Goal: Transaction & Acquisition: Subscribe to service/newsletter

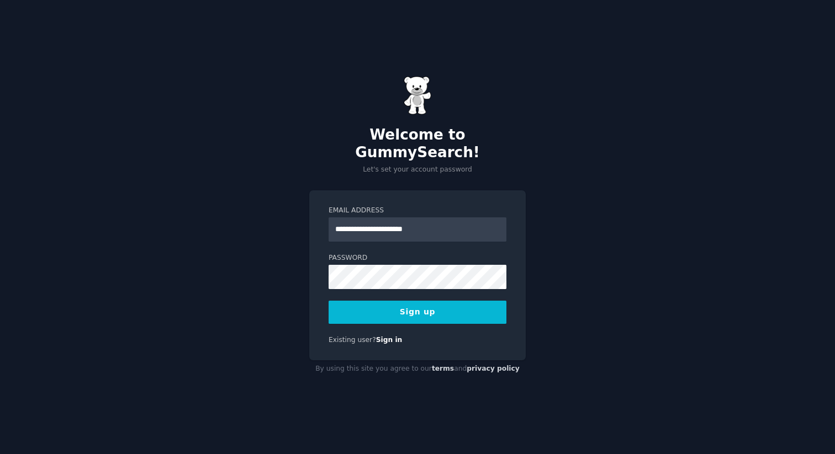
type input "**********"
click at [0, 454] on com-1password-button at bounding box center [0, 454] width 0 height 0
click at [748, 181] on div "**********" at bounding box center [417, 227] width 835 height 454
click at [484, 304] on button "Sign up" at bounding box center [418, 312] width 178 height 23
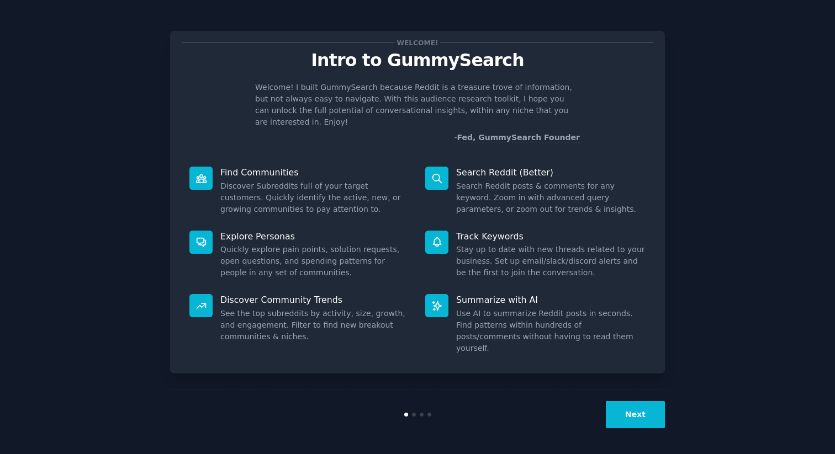
click at [629, 411] on button "Next" at bounding box center [635, 414] width 59 height 27
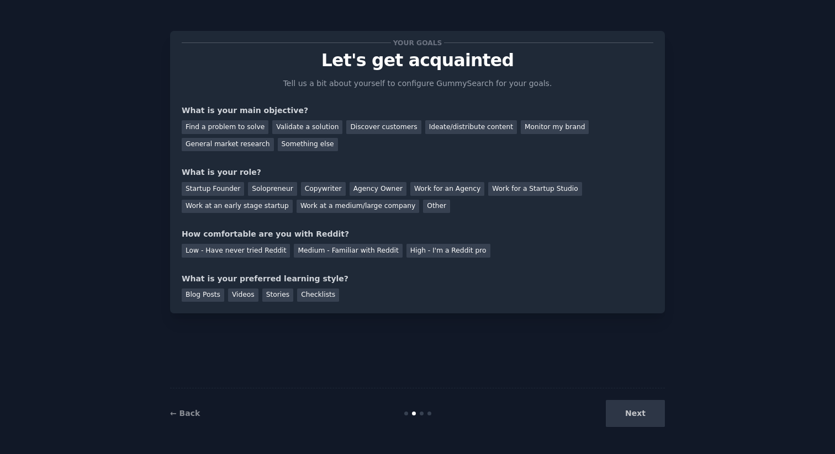
click at [645, 411] on div "Next" at bounding box center [582, 413] width 165 height 27
click at [643, 412] on div "Next" at bounding box center [582, 413] width 165 height 27
click at [217, 130] on div "Find a problem to solve" at bounding box center [225, 127] width 87 height 14
click at [284, 128] on div "Validate a solution" at bounding box center [307, 127] width 70 height 14
click at [232, 129] on div "Find a problem to solve" at bounding box center [225, 127] width 87 height 14
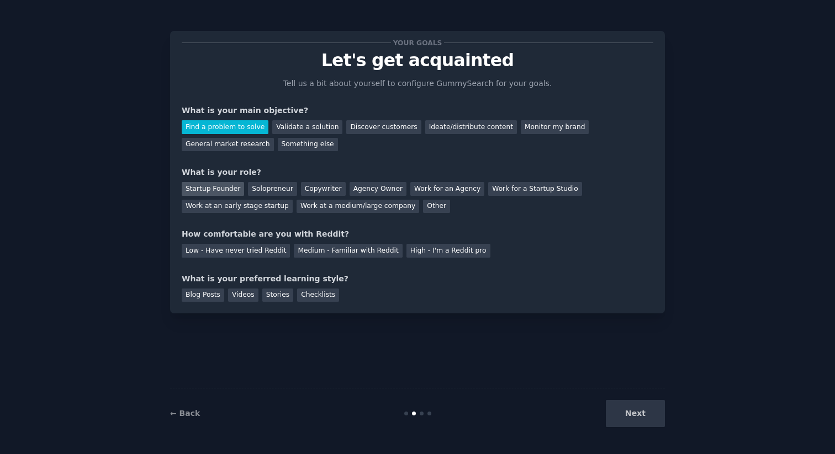
click at [219, 187] on div "Startup Founder" at bounding box center [213, 189] width 62 height 14
click at [264, 194] on div "Solopreneur" at bounding box center [272, 189] width 49 height 14
click at [358, 256] on div "Medium - Familiar with Reddit" at bounding box center [348, 251] width 108 height 14
click at [472, 258] on div "Your goals Let's get acquainted Tell us a bit about yourself to configure Gummy…" at bounding box center [418, 173] width 472 height 260
click at [469, 258] on div "Your goals Let's get acquainted Tell us a bit about yourself to configure Gummy…" at bounding box center [418, 173] width 472 height 260
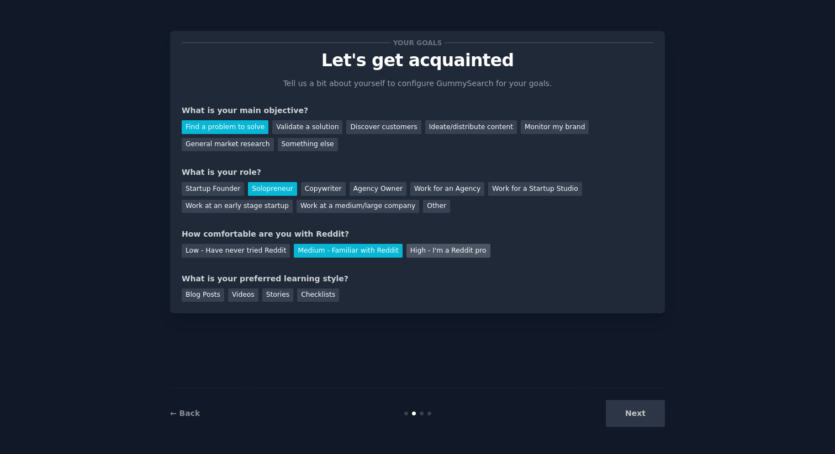
click at [444, 252] on div "High - I'm a Reddit pro" at bounding box center [448, 251] width 84 height 14
click at [406, 250] on div "High - I'm a Reddit pro" at bounding box center [448, 251] width 84 height 14
click at [327, 250] on div "Medium - Familiar with Reddit" at bounding box center [348, 251] width 108 height 14
click at [200, 298] on div "Blog Posts" at bounding box center [203, 296] width 43 height 14
click at [647, 419] on button "Next" at bounding box center [635, 413] width 59 height 27
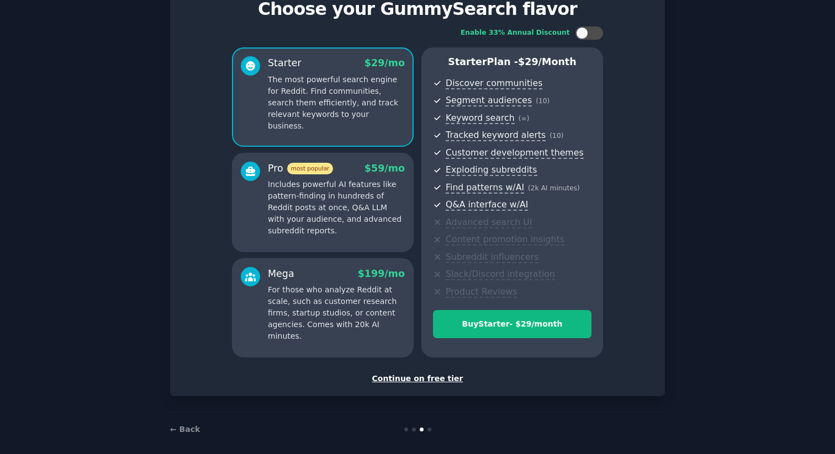
scroll to position [60, 0]
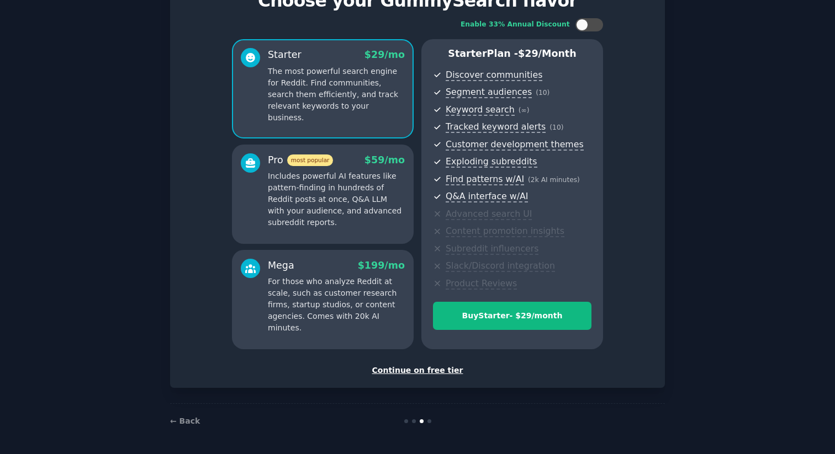
click at [424, 374] on div "Continue on free tier" at bounding box center [418, 371] width 472 height 12
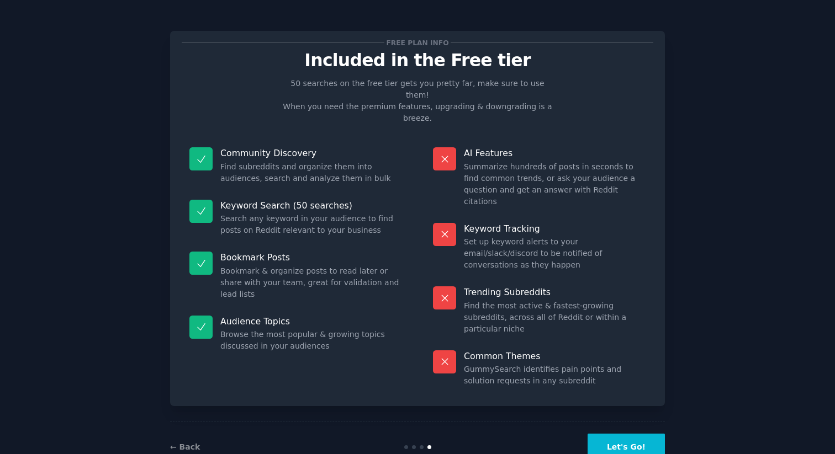
click at [650, 434] on button "Let's Go!" at bounding box center [625, 447] width 77 height 27
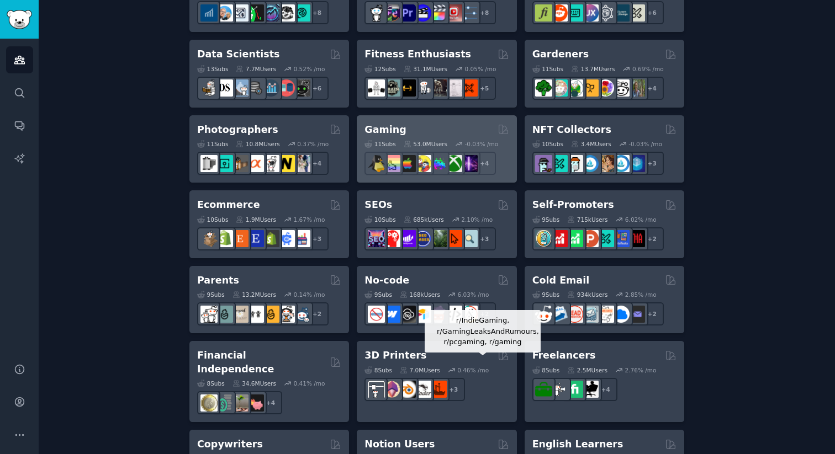
scroll to position [264, 0]
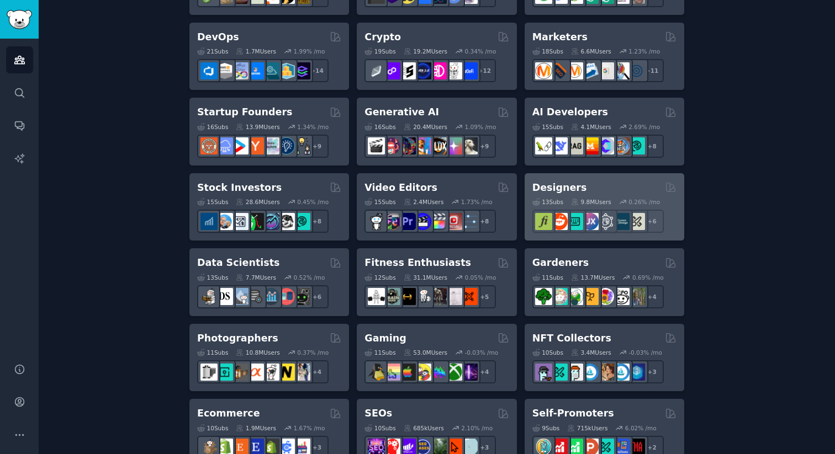
click at [618, 188] on div "Designers" at bounding box center [604, 188] width 144 height 14
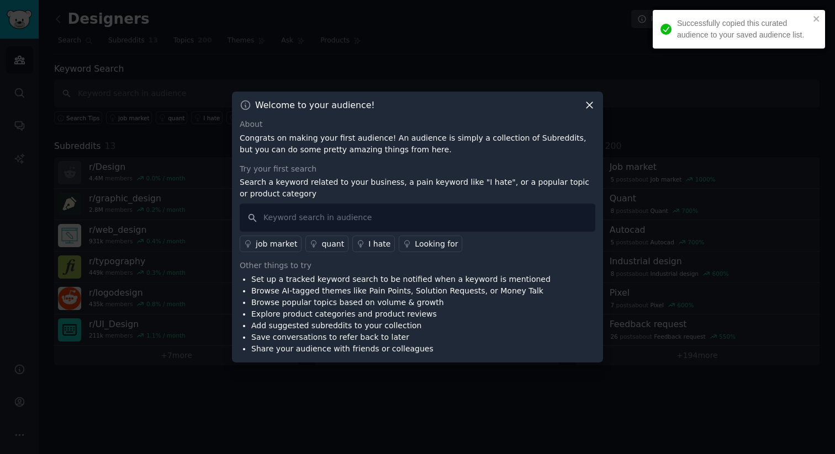
click at [588, 104] on div "Welcome to your audience! About Congrats on making your first audience! An audi…" at bounding box center [417, 227] width 371 height 271
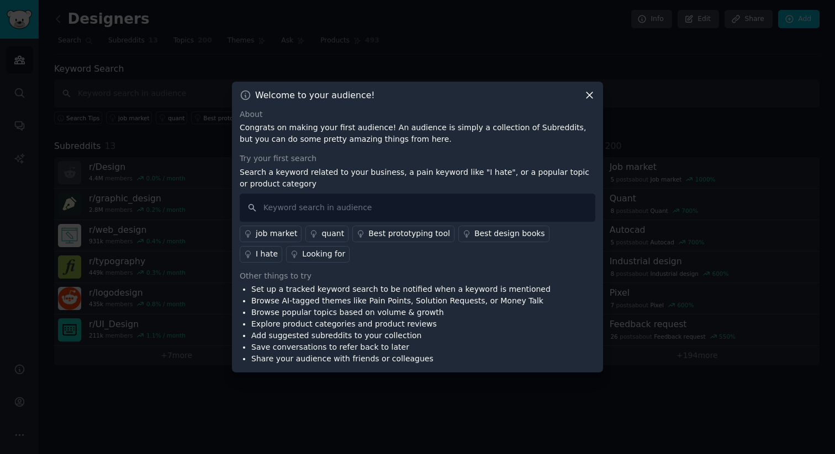
click at [278, 248] on div "I hate" at bounding box center [267, 254] width 22 height 12
